Goal: Find specific page/section: Find specific page/section

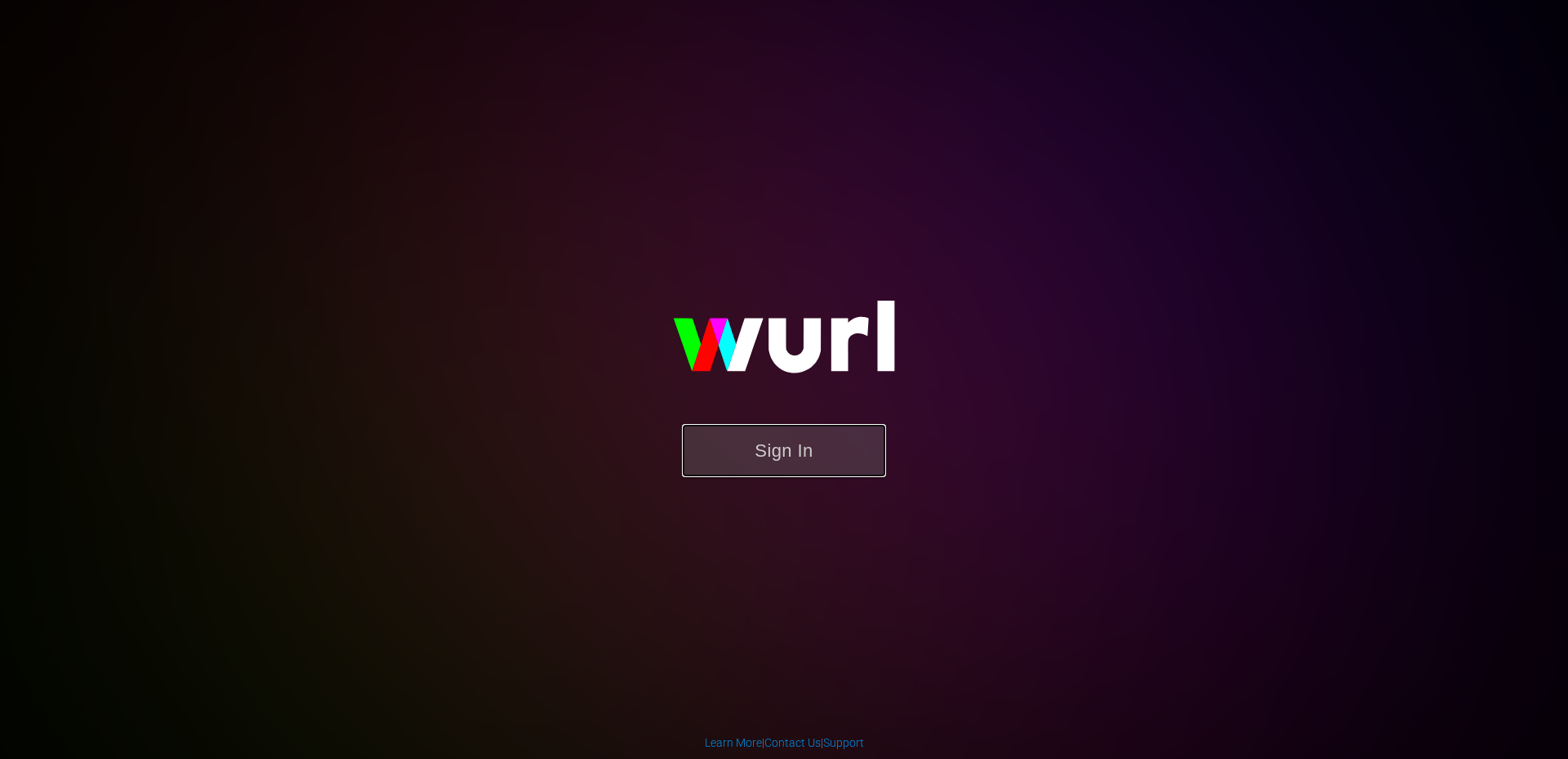
click at [779, 455] on button "Sign In" at bounding box center [784, 450] width 205 height 53
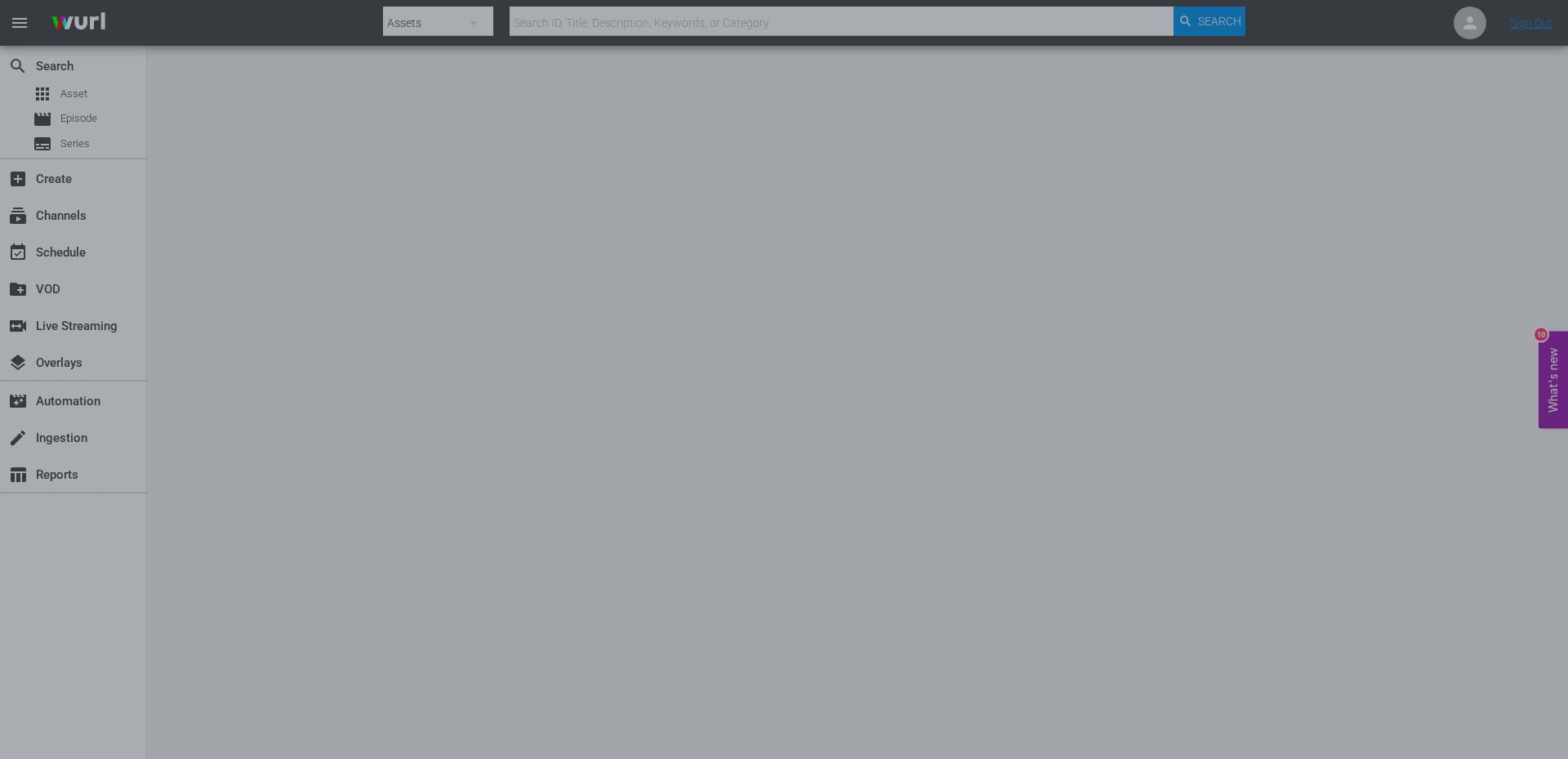
click at [69, 144] on div at bounding box center [784, 380] width 1568 height 759
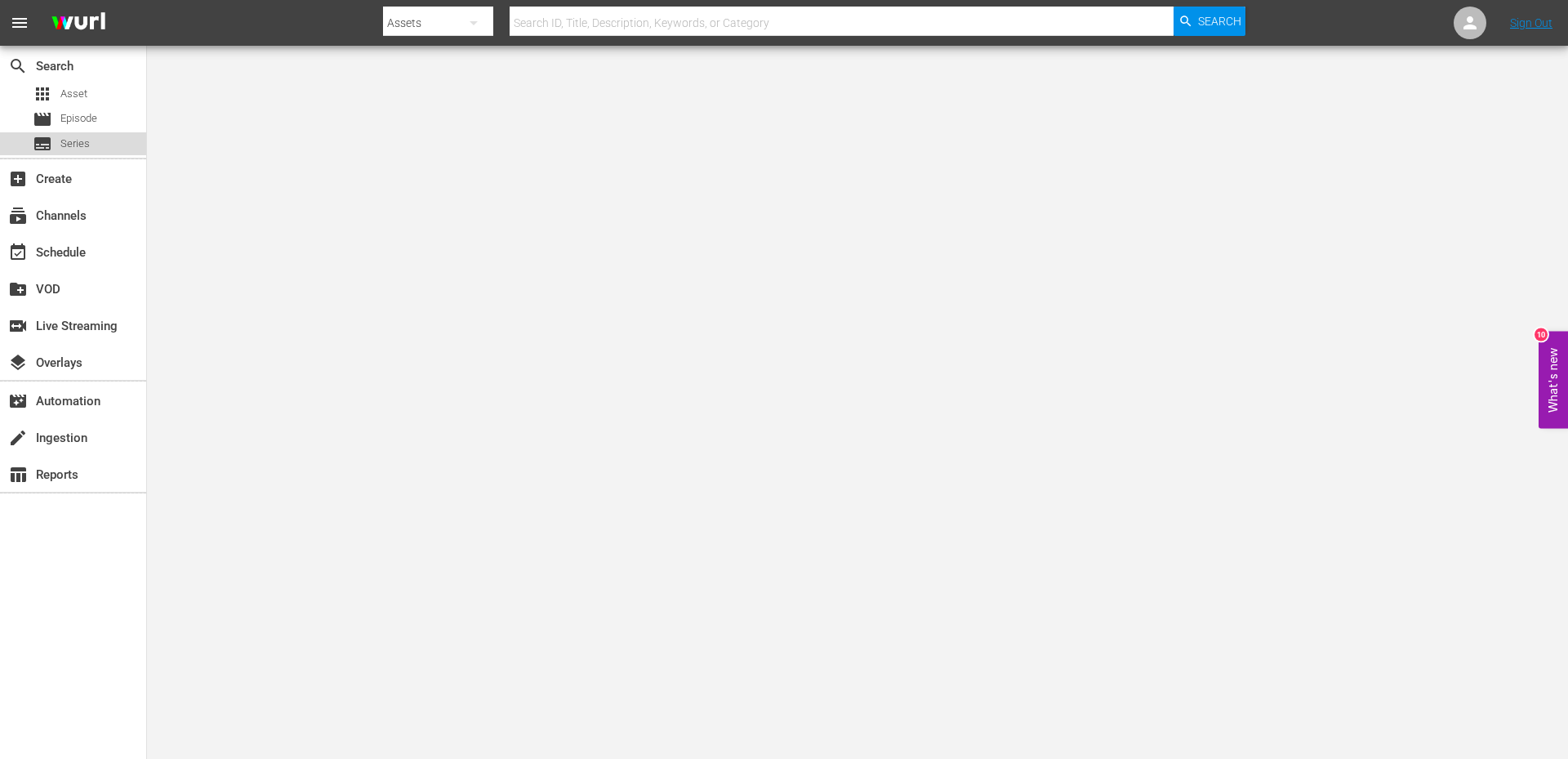
click at [69, 144] on span "Series" at bounding box center [75, 144] width 30 height 16
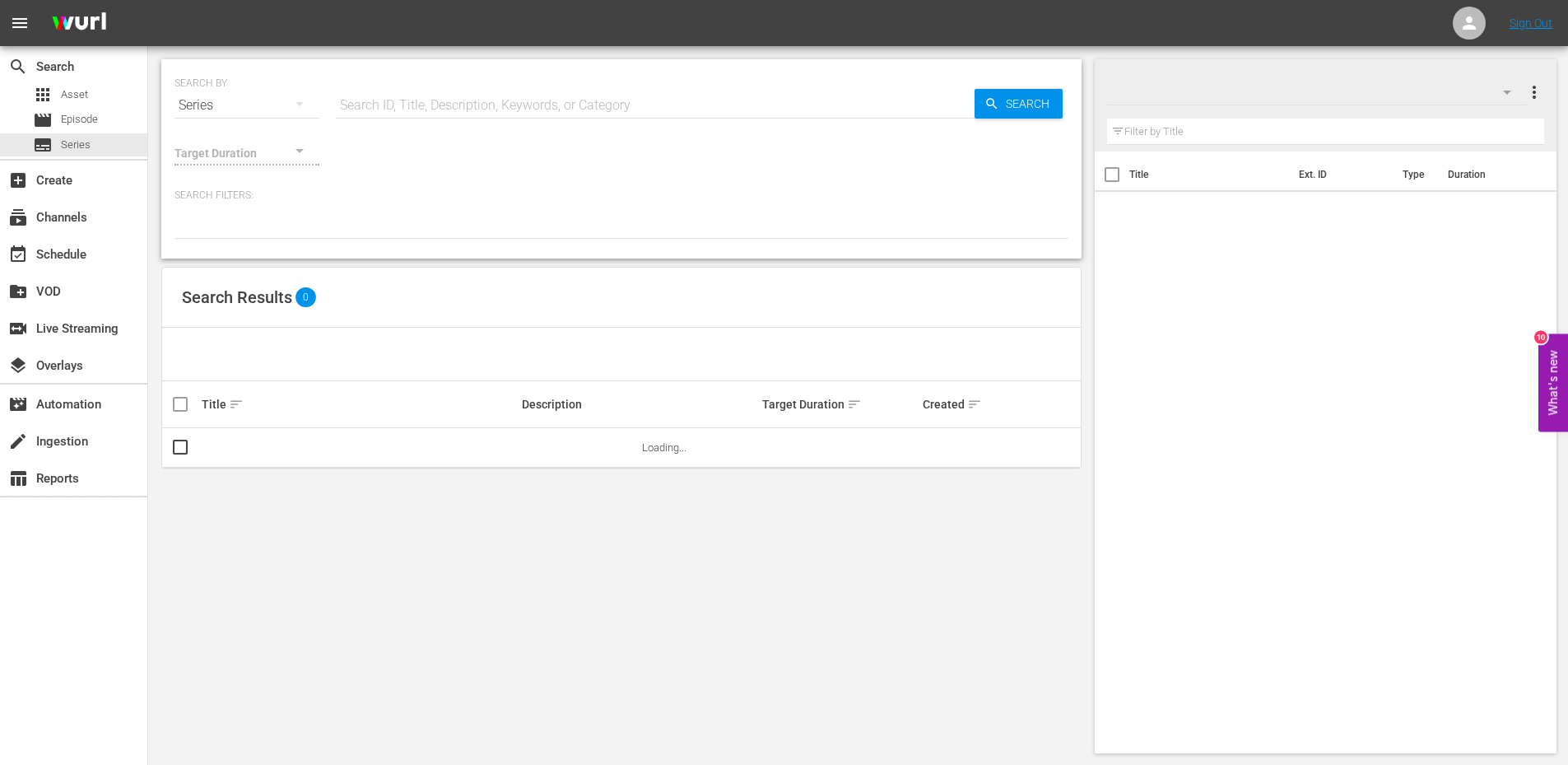
click at [377, 111] on input "text" at bounding box center [655, 106] width 639 height 40
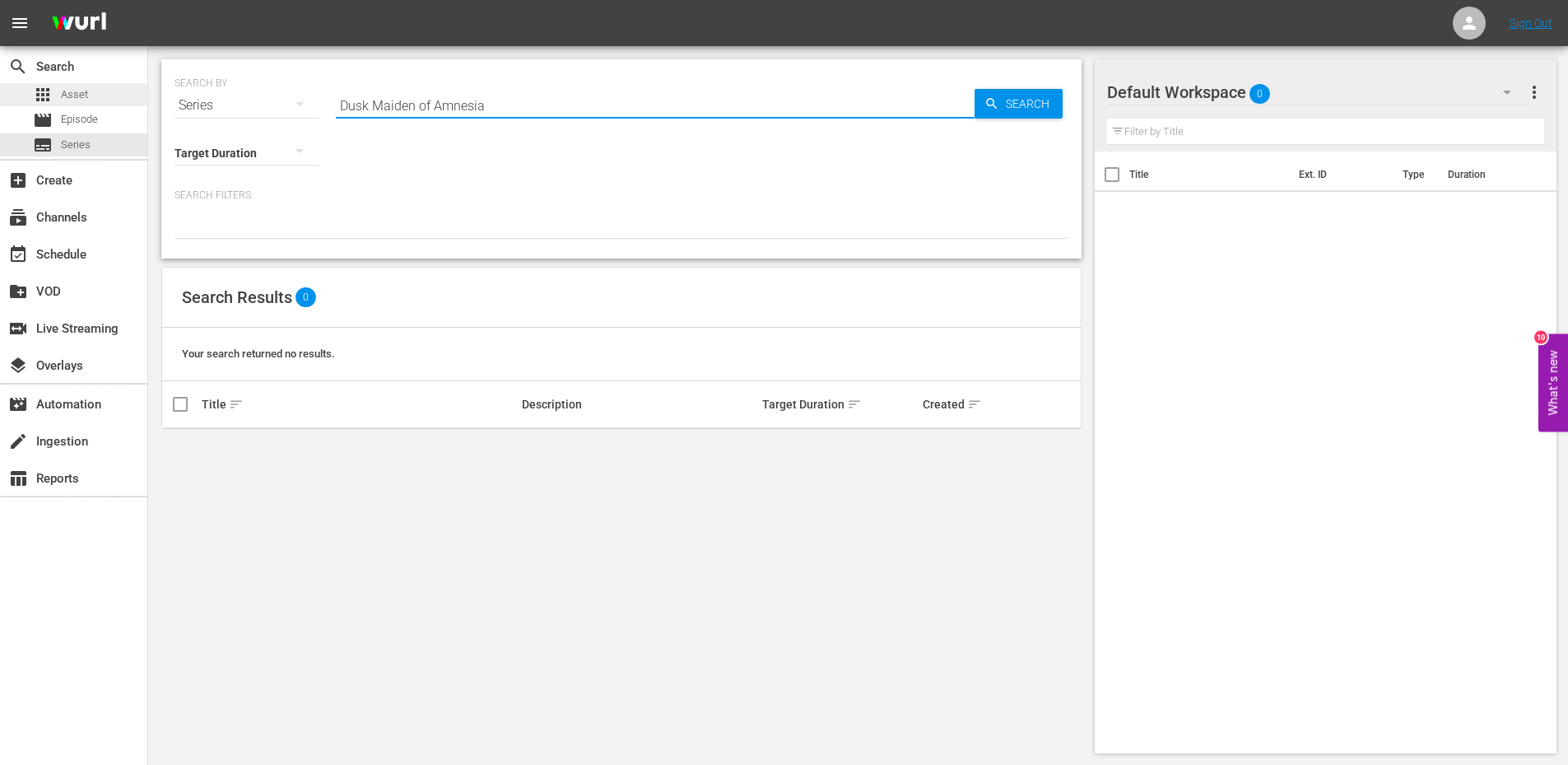
type input "Dusk Maiden of Amnesia"
click at [84, 96] on span "Asset" at bounding box center [74, 95] width 27 height 17
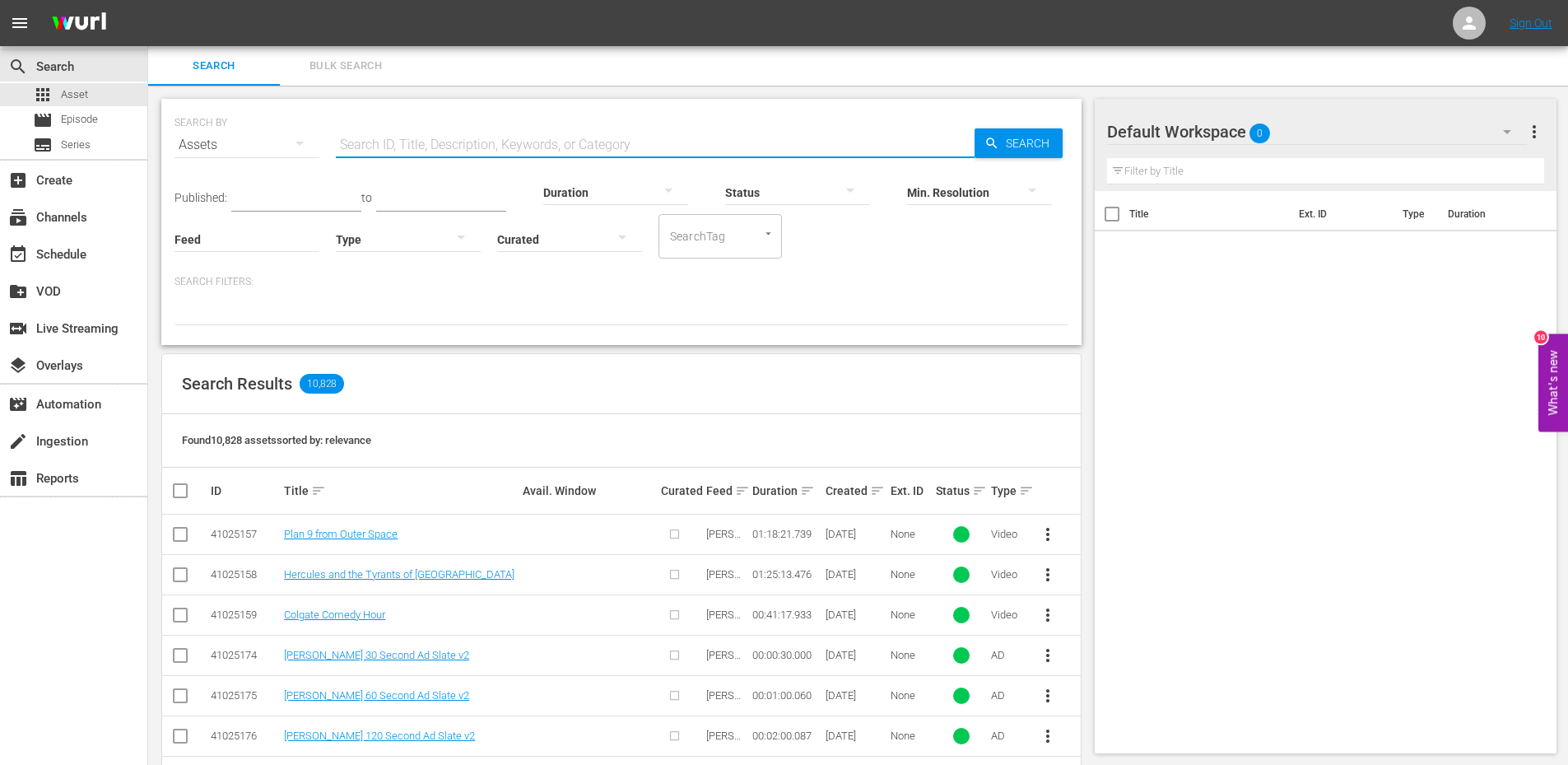
click at [390, 141] on input "text" at bounding box center [655, 145] width 639 height 40
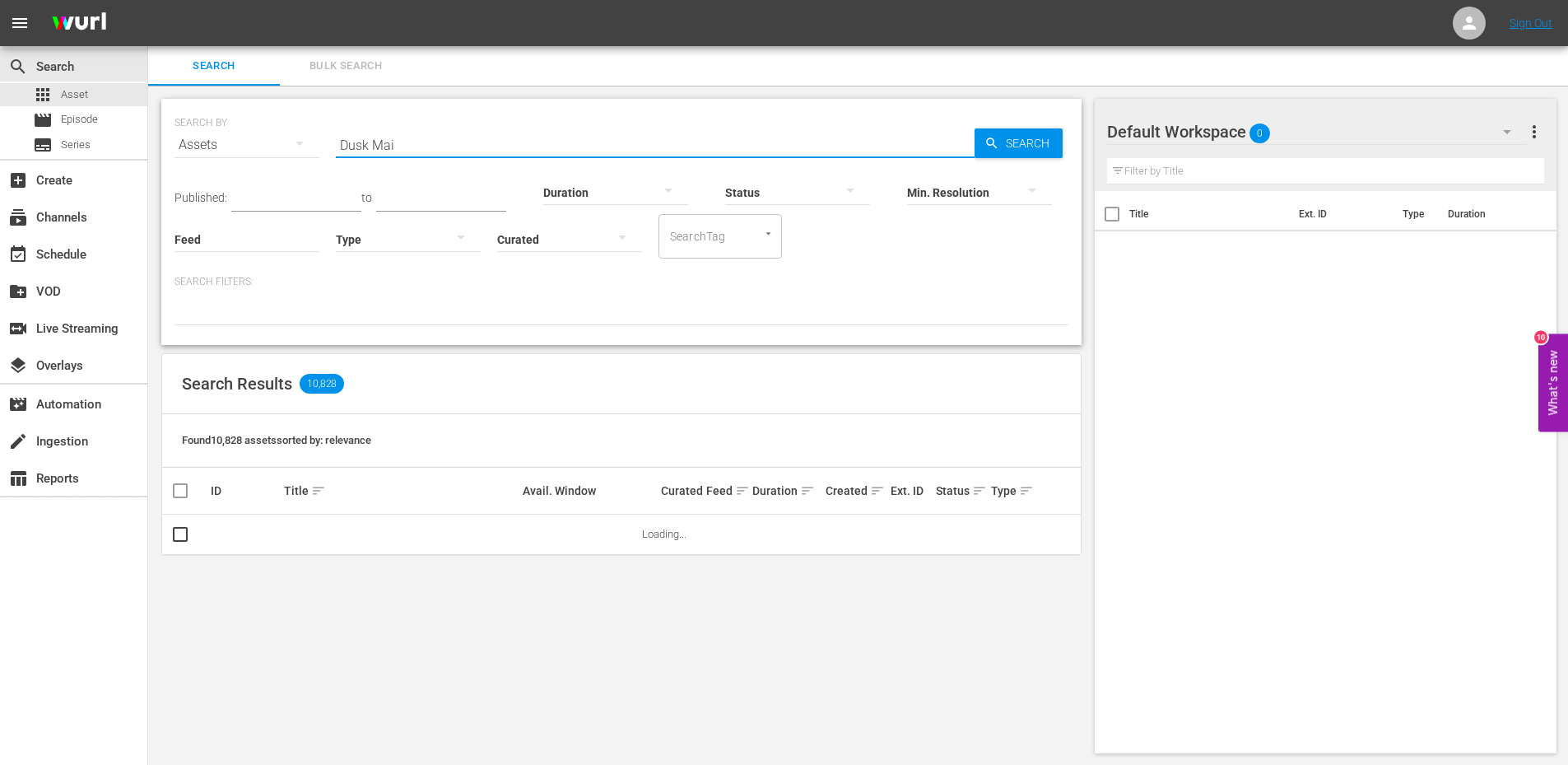
type input "Dusk Maiden of Amnesia"
click at [1014, 140] on span "Search" at bounding box center [1031, 143] width 63 height 30
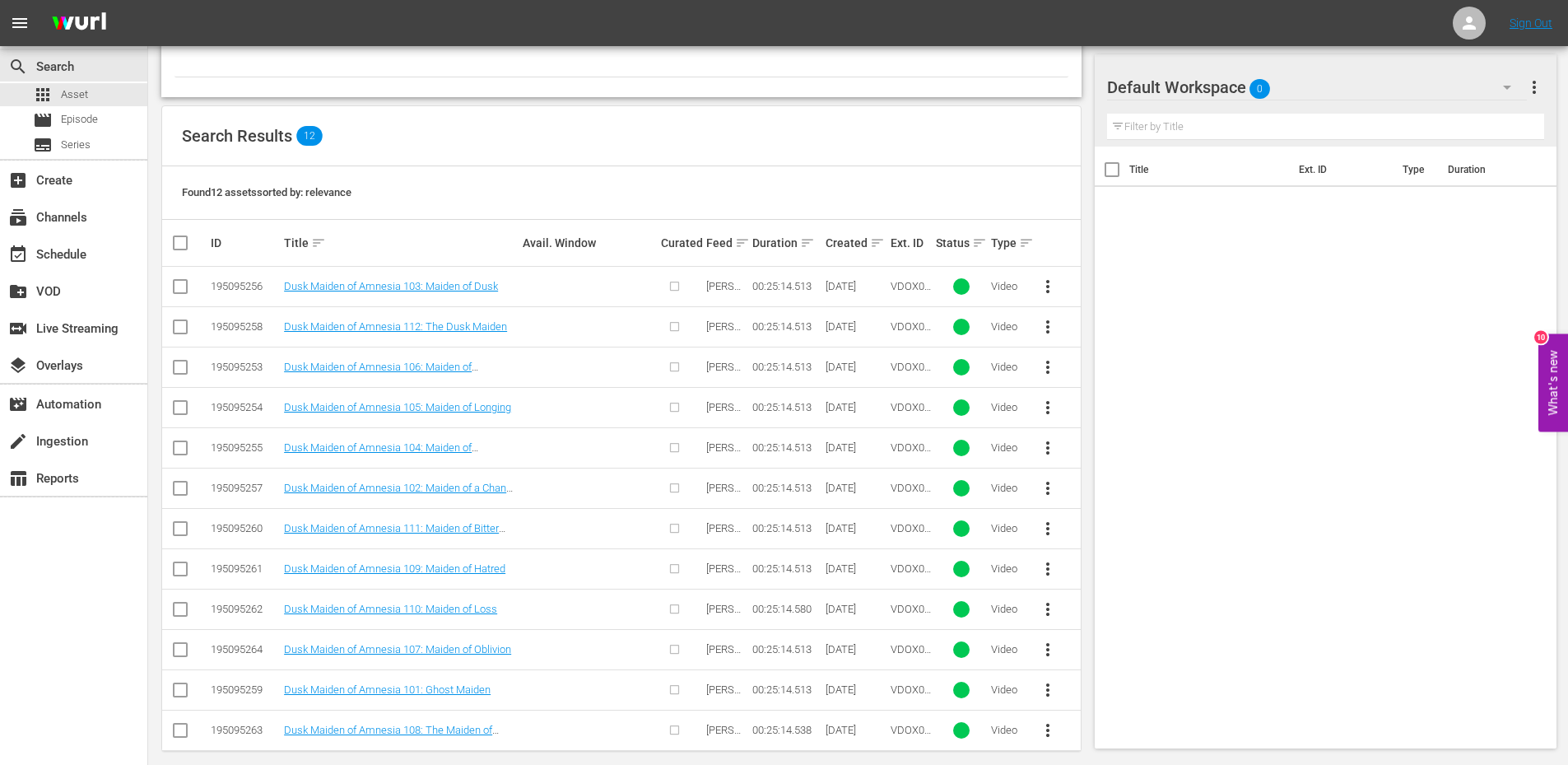
scroll to position [264, 0]
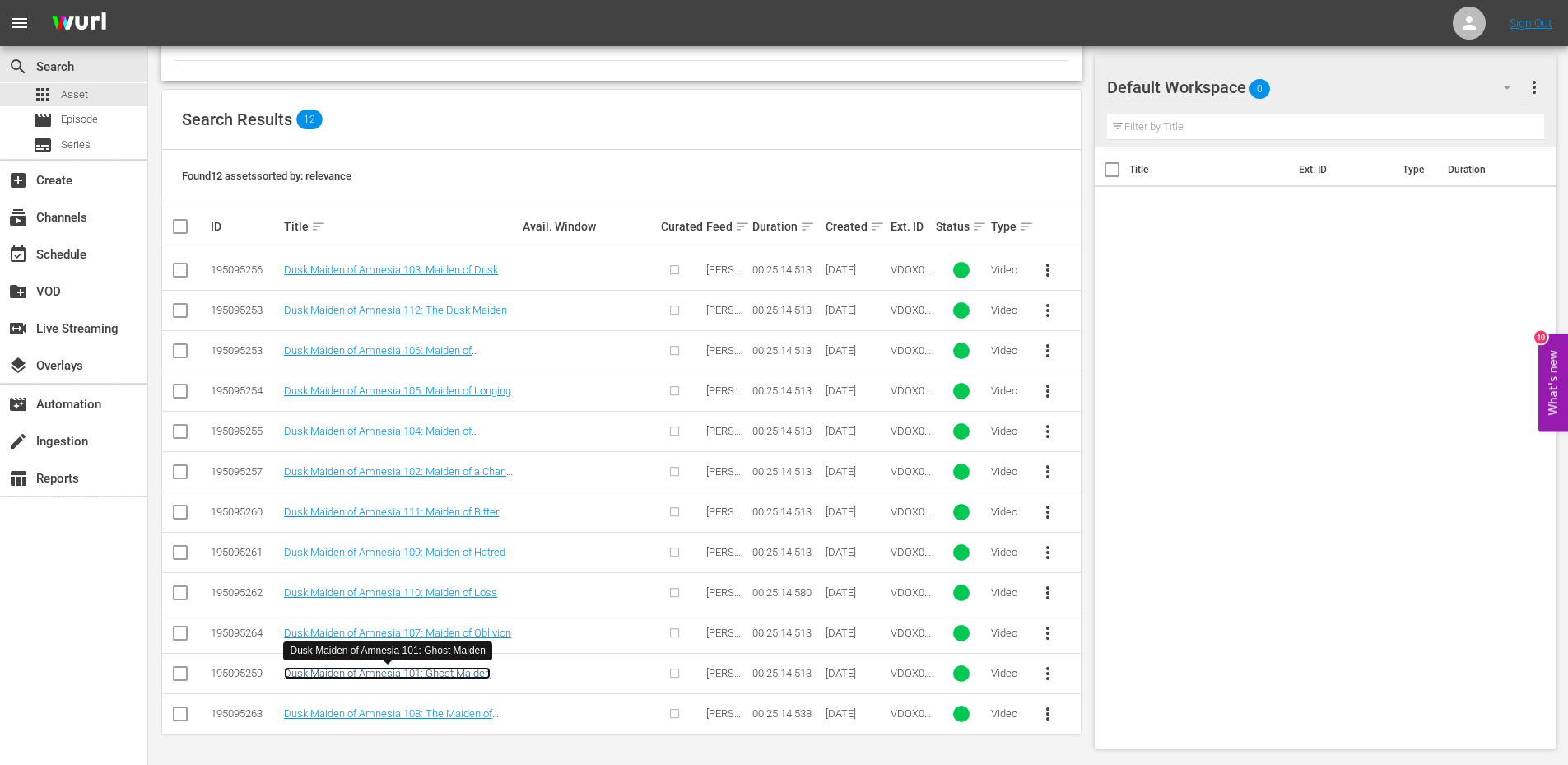
click at [357, 676] on link "Dusk Maiden of Amnesia 101: Ghost Maiden" at bounding box center [387, 673] width 207 height 12
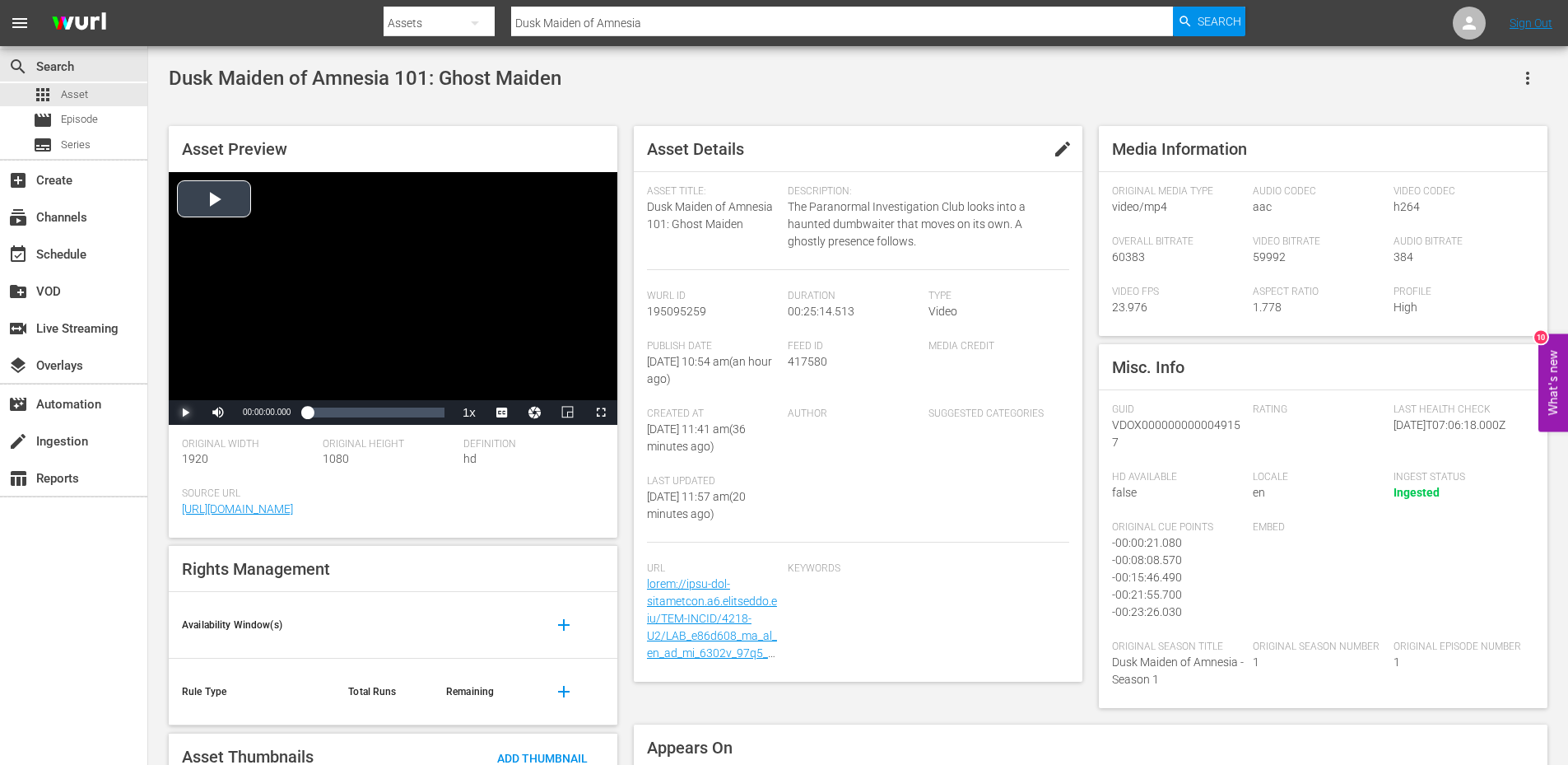
click at [185, 412] on span "Video Player" at bounding box center [185, 412] width 0 height 0
click at [502, 412] on span "Video Player" at bounding box center [502, 412] width 0 height 0
click at [505, 365] on li "english" at bounding box center [501, 373] width 82 height 18
click at [498, 393] on span "en" at bounding box center [501, 390] width 11 height 12
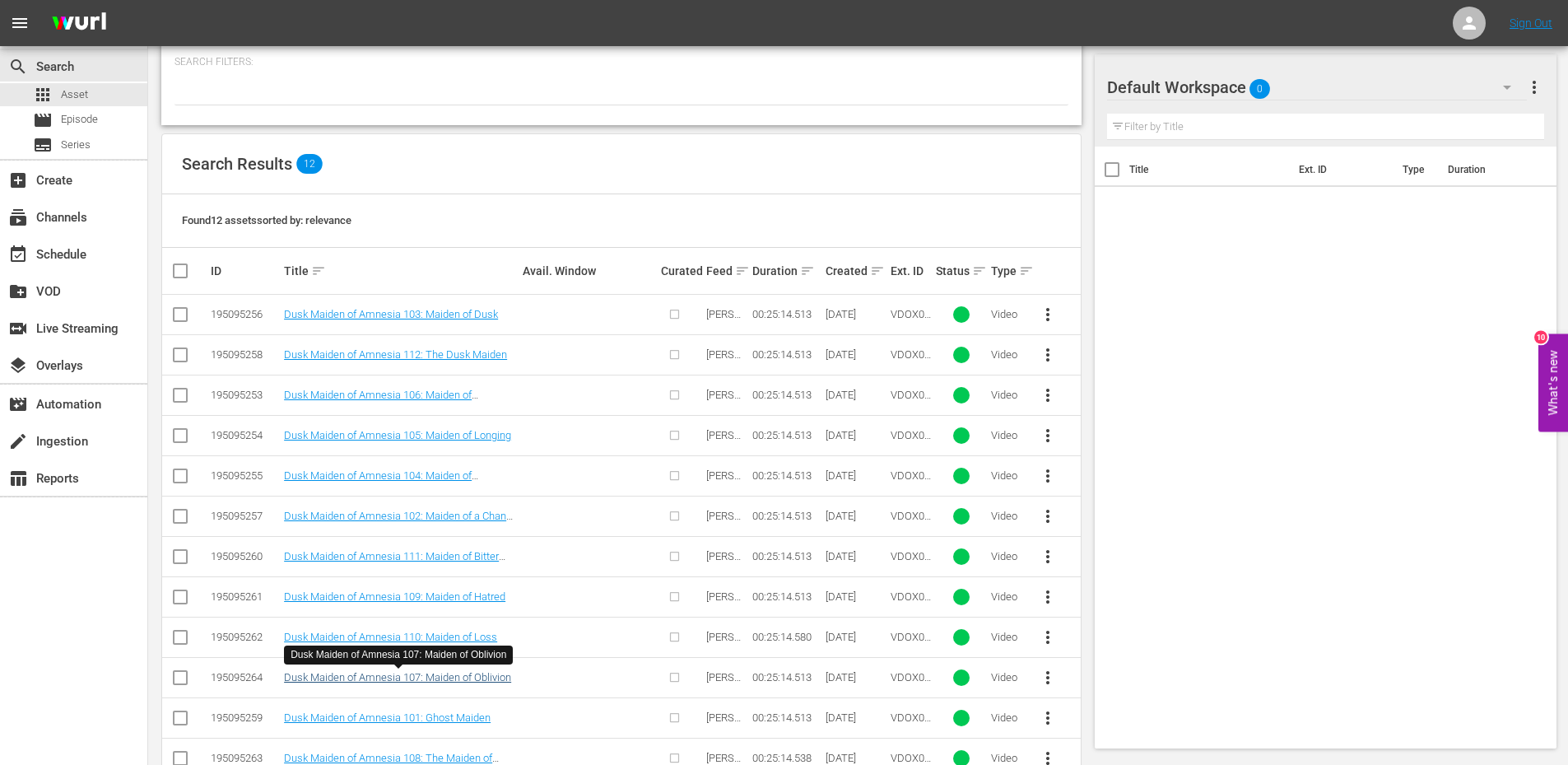
scroll to position [220, 0]
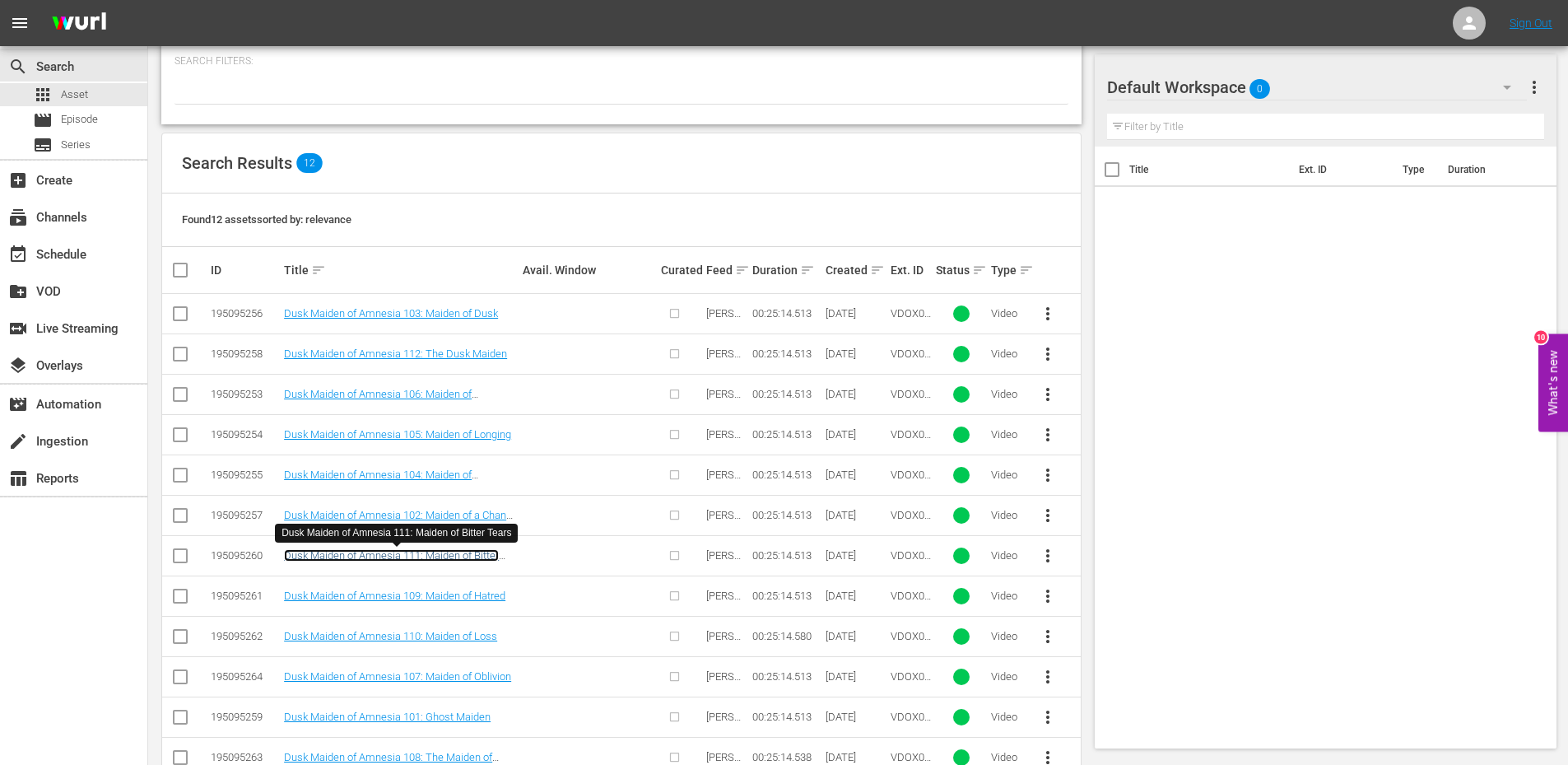
click at [341, 551] on link "Dusk Maiden of Amnesia 111: Maiden of Bitter Tears" at bounding box center [392, 561] width 214 height 25
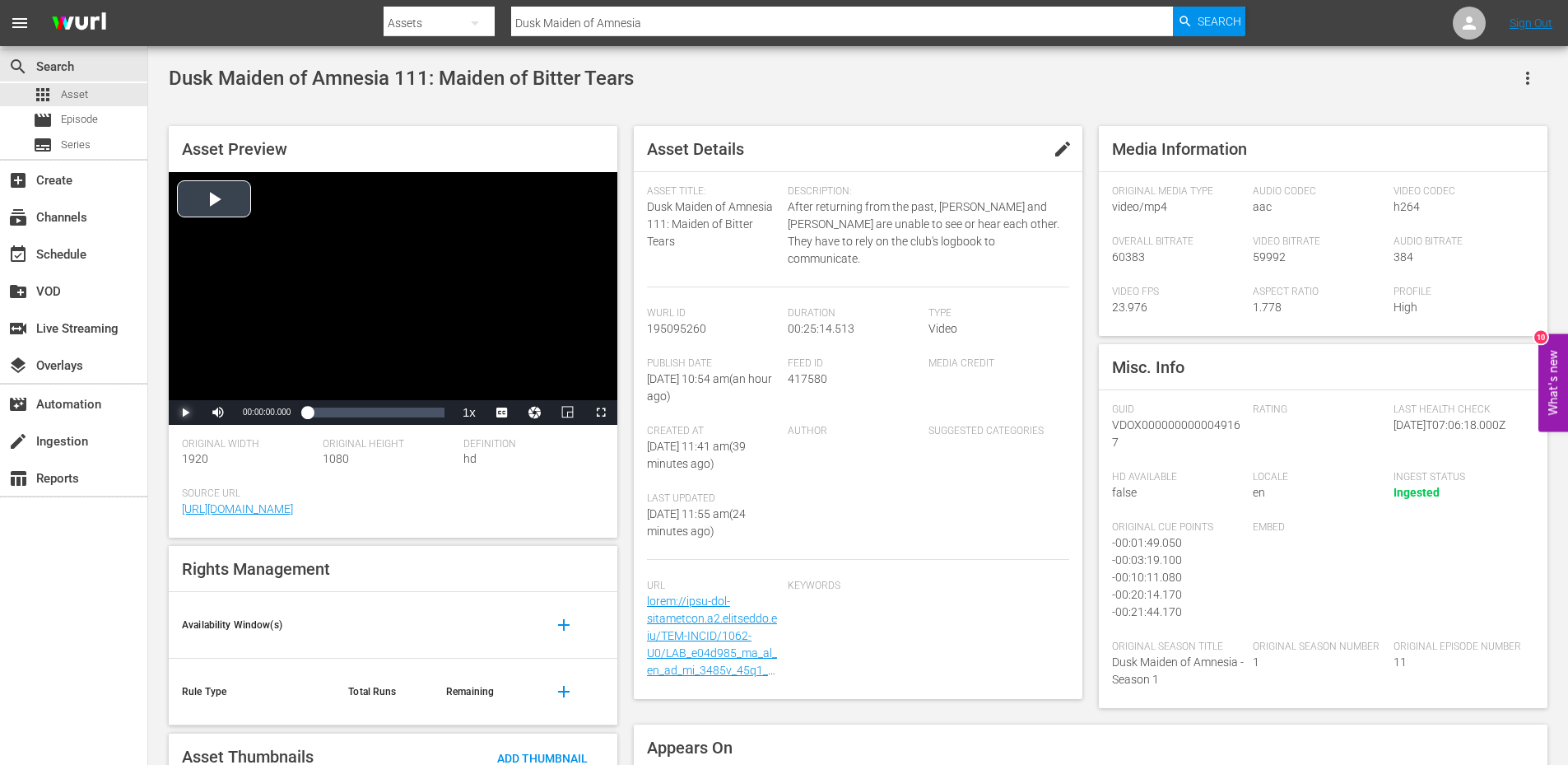
click at [185, 412] on span "Video Player" at bounding box center [185, 412] width 0 height 0
click at [330, 412] on div "Loaded : 5.94% 00:04:13.930 00:00:27.665" at bounding box center [375, 412] width 137 height 17
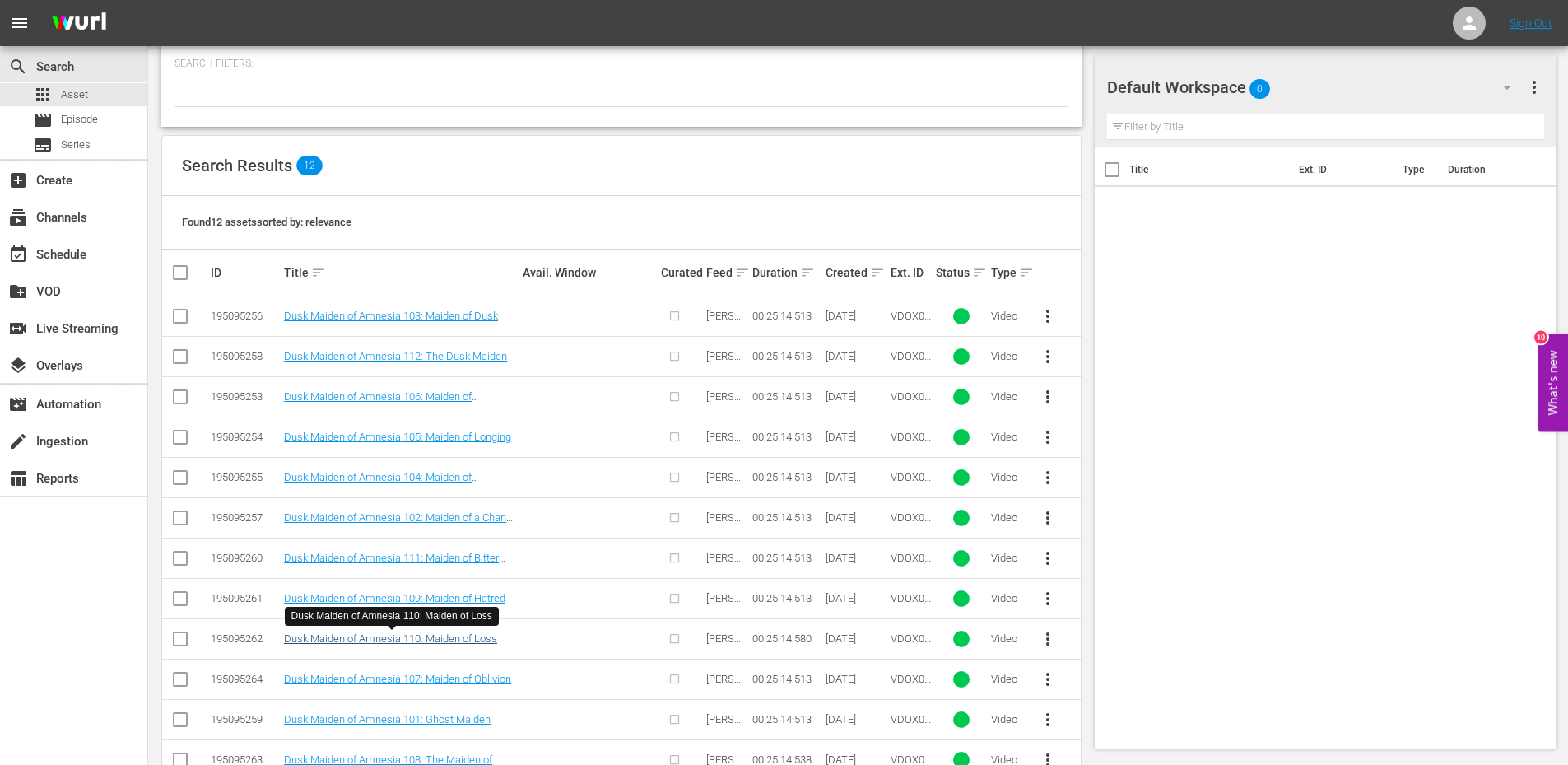
scroll to position [219, 0]
click at [397, 633] on link "Dusk Maiden of Amnesia 110: Maiden of Loss" at bounding box center [391, 637] width 213 height 12
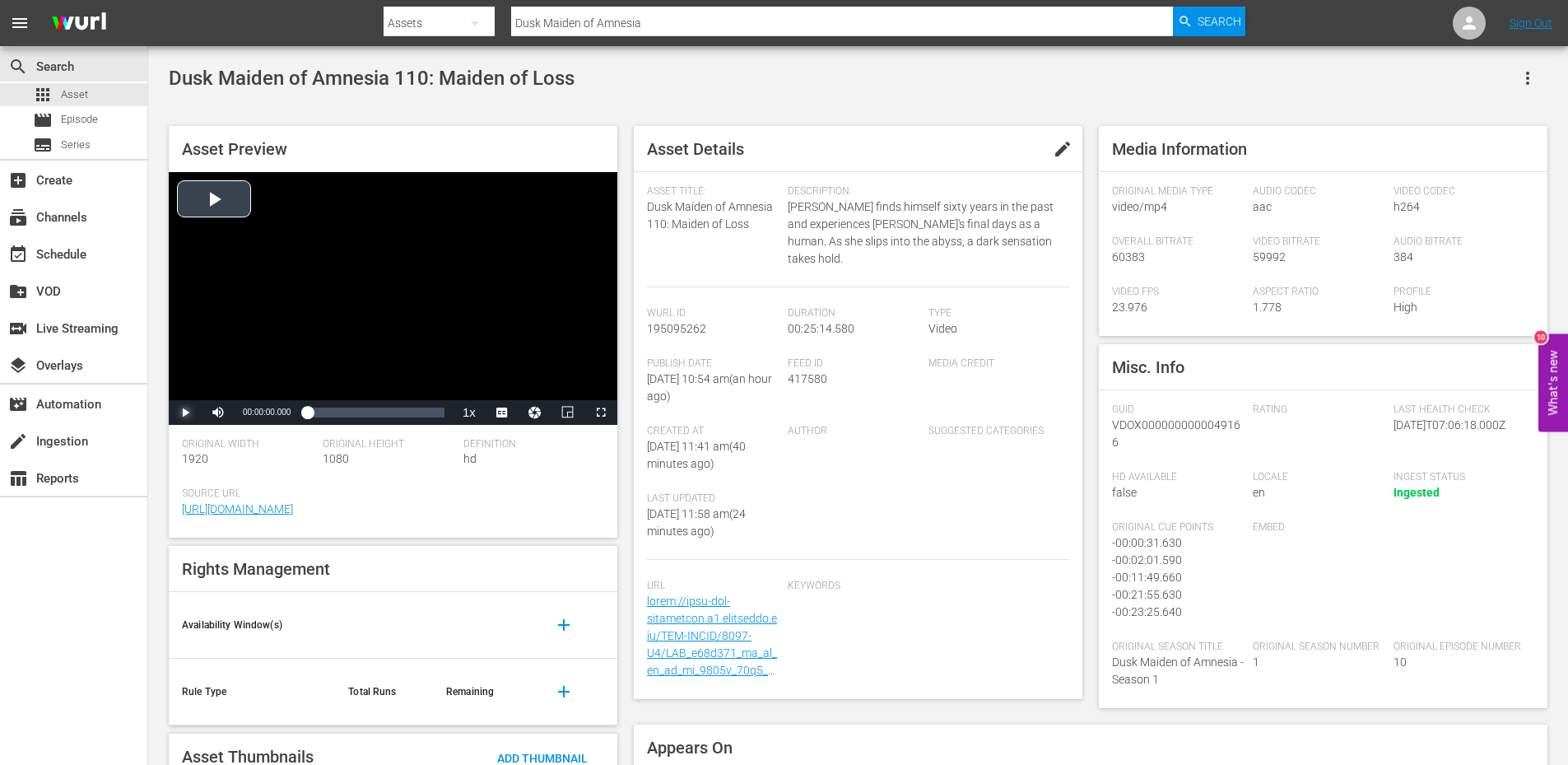
click at [185, 412] on span "Video Player" at bounding box center [185, 412] width 0 height 0
click at [601, 412] on span "Video Player" at bounding box center [601, 412] width 0 height 0
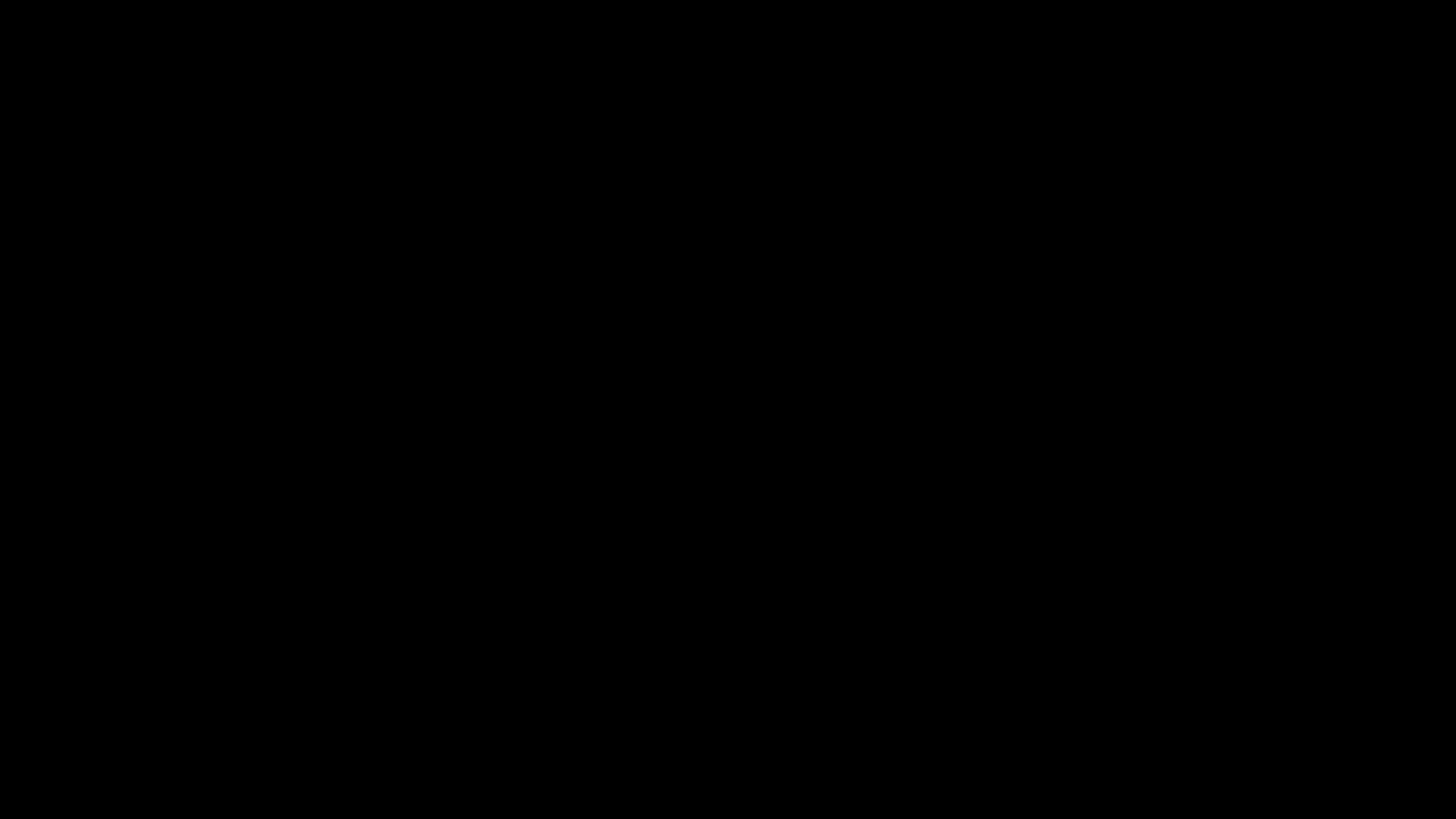
click at [1425, 704] on button "Exit Fullscreen" at bounding box center [1441, 808] width 31 height 23
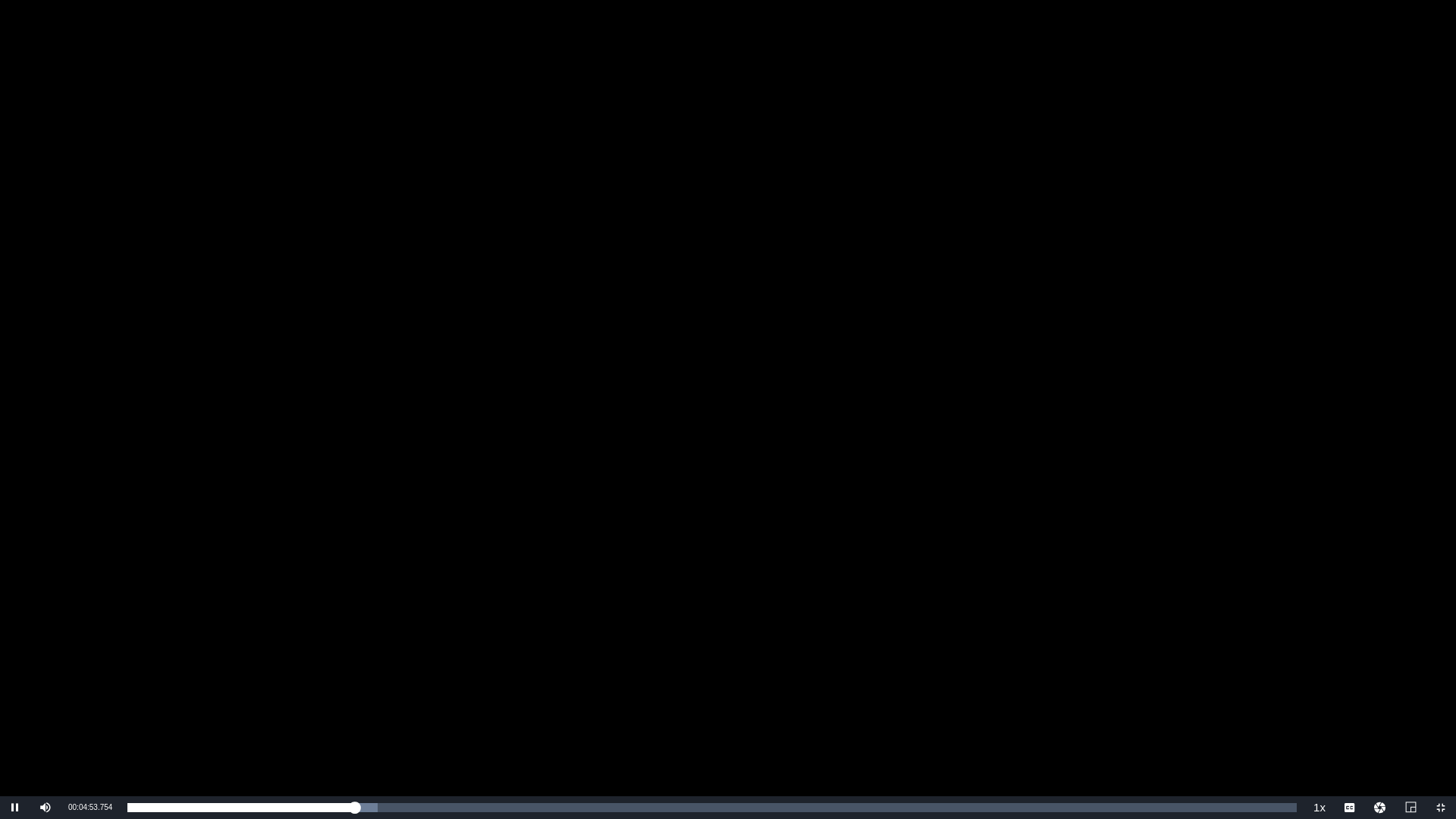
click at [725, 391] on div "Video Player" at bounding box center [728, 398] width 1456 height 797
